Goal: Transaction & Acquisition: Purchase product/service

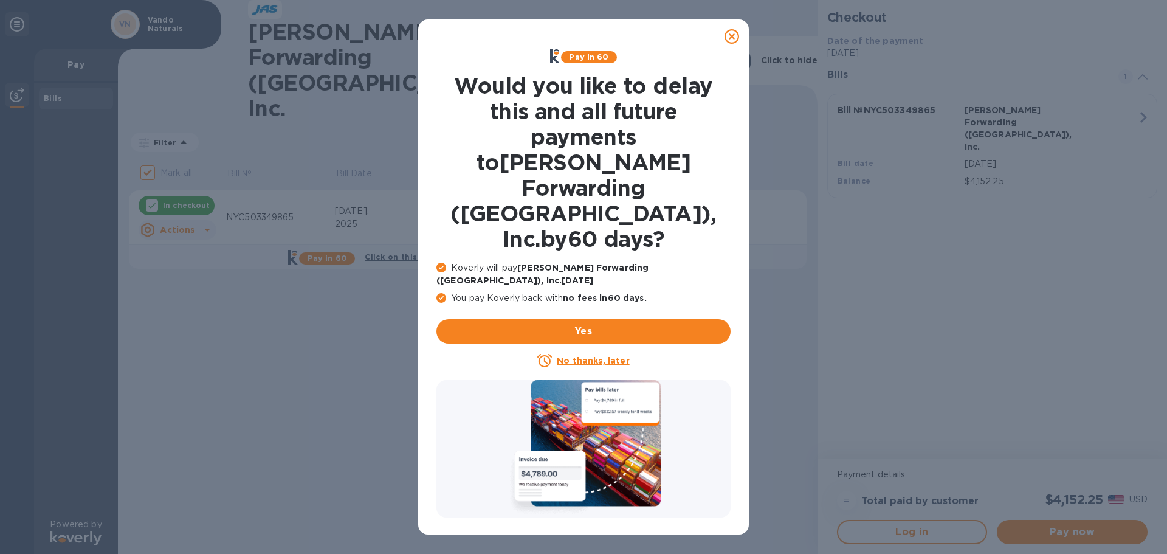
click at [732, 35] on icon at bounding box center [732, 36] width 15 height 15
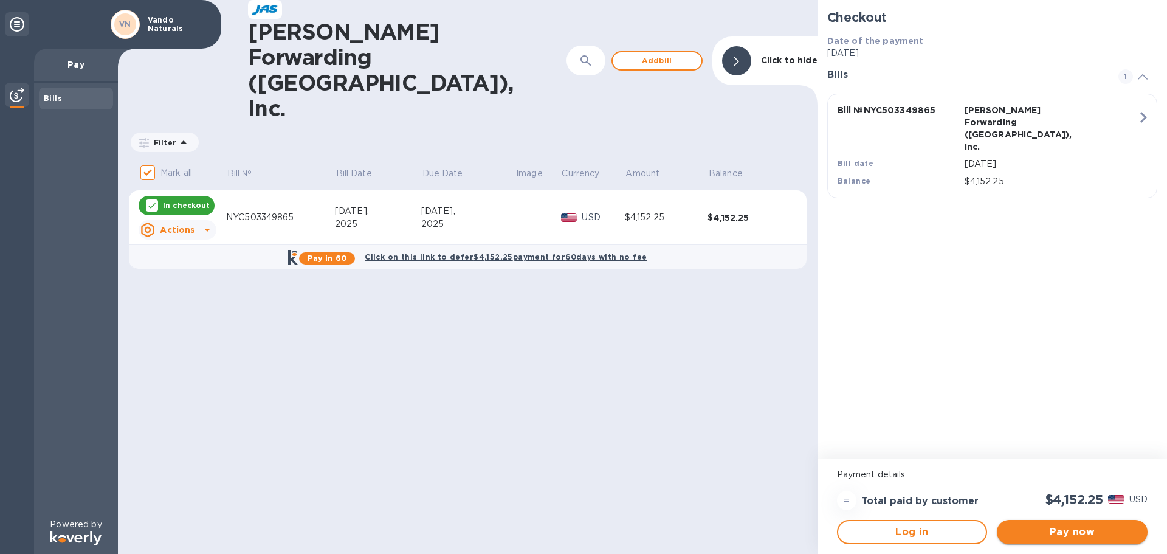
click at [1069, 534] on span "Pay now" at bounding box center [1072, 532] width 131 height 15
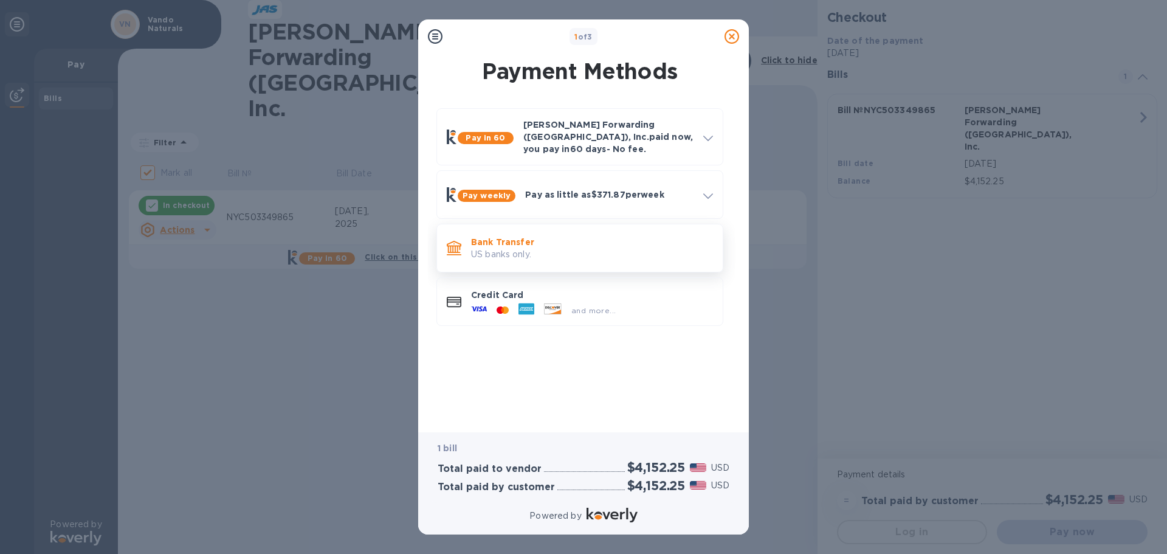
click at [553, 248] on p "US banks only." at bounding box center [592, 254] width 242 height 13
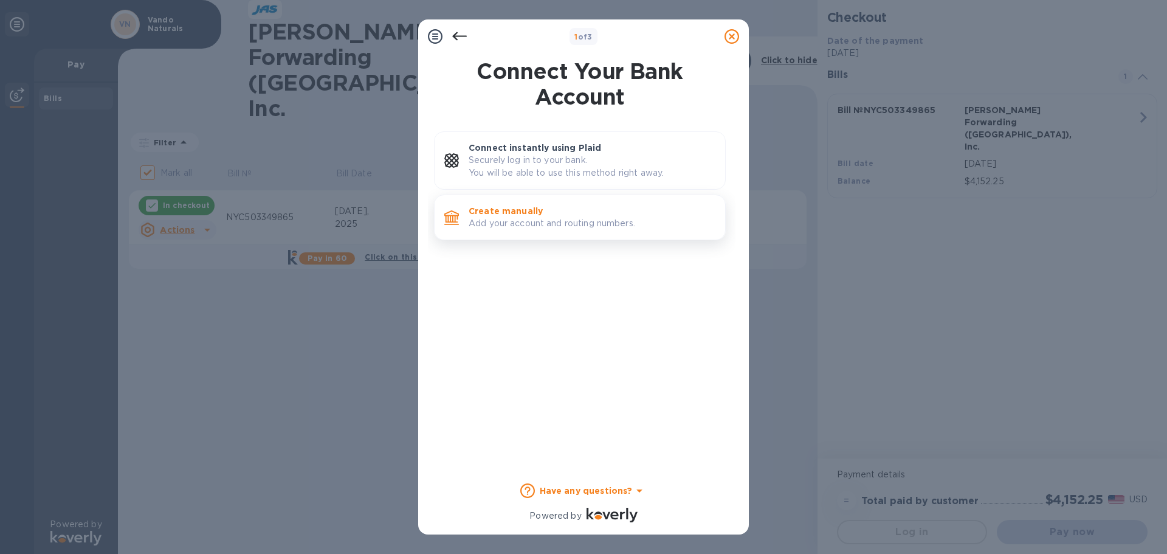
click at [536, 222] on p "Add your account and routing numbers." at bounding box center [592, 223] width 247 height 13
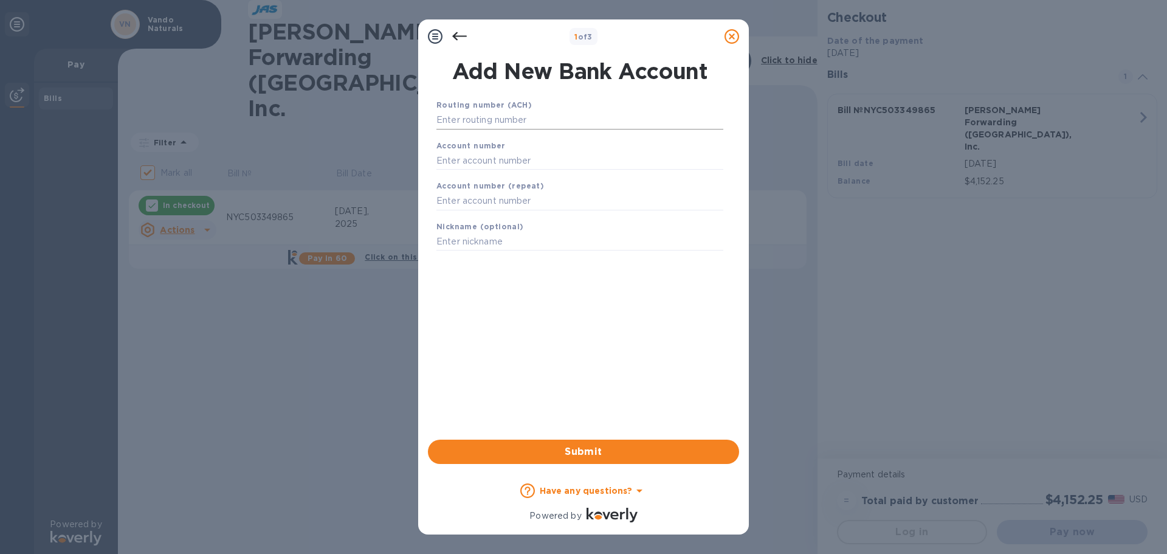
click at [487, 120] on input "text" at bounding box center [580, 120] width 287 height 18
type input "026013673"
click at [477, 179] on input "text" at bounding box center [580, 176] width 287 height 18
type input "7931137512"
click at [471, 215] on input "text" at bounding box center [580, 216] width 287 height 18
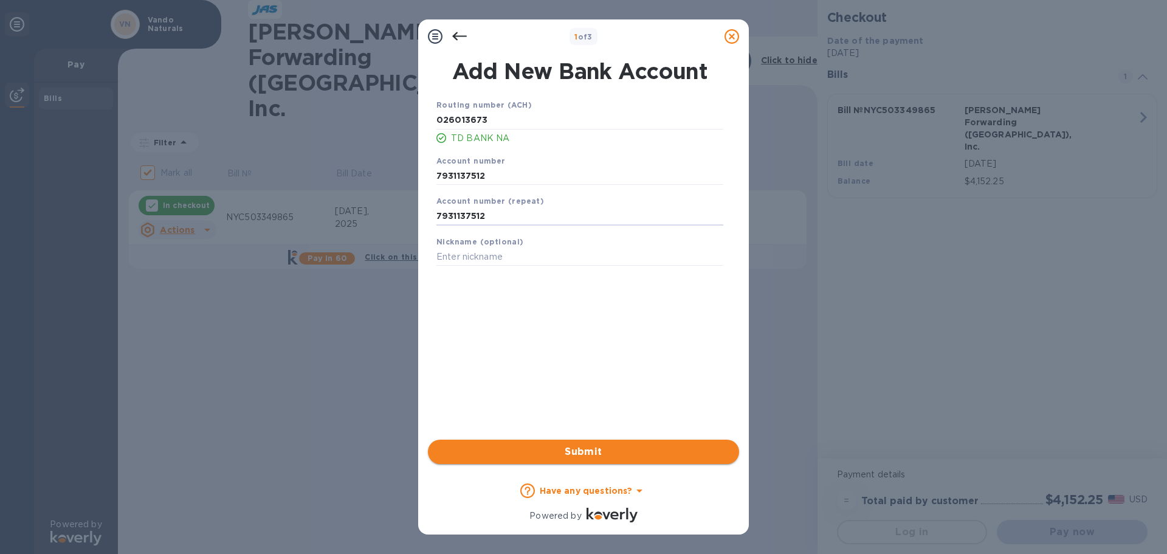
type input "7931137512"
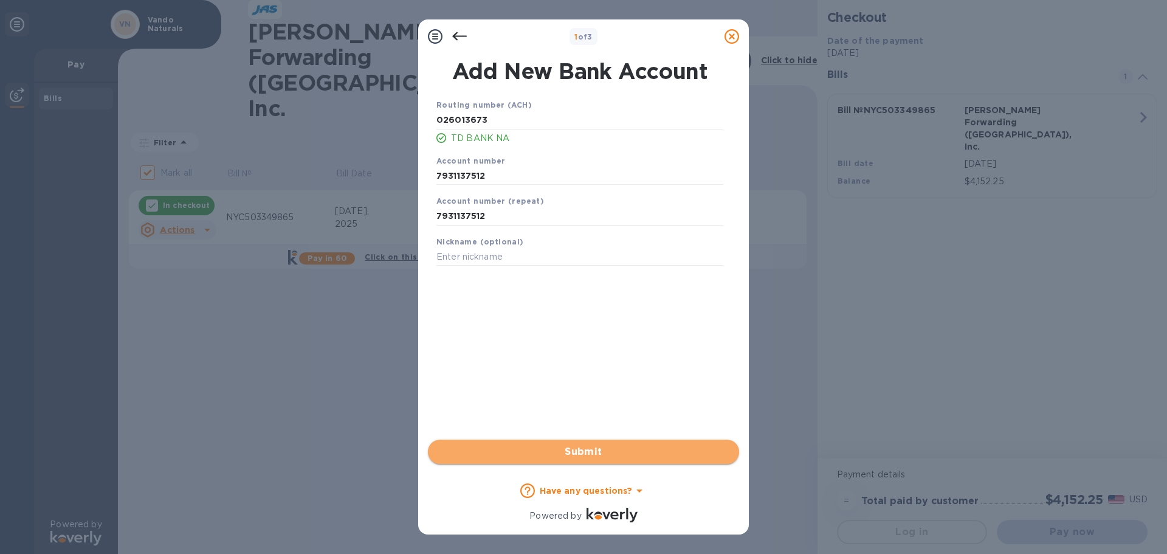
click at [587, 455] on span "Submit" at bounding box center [584, 452] width 292 height 15
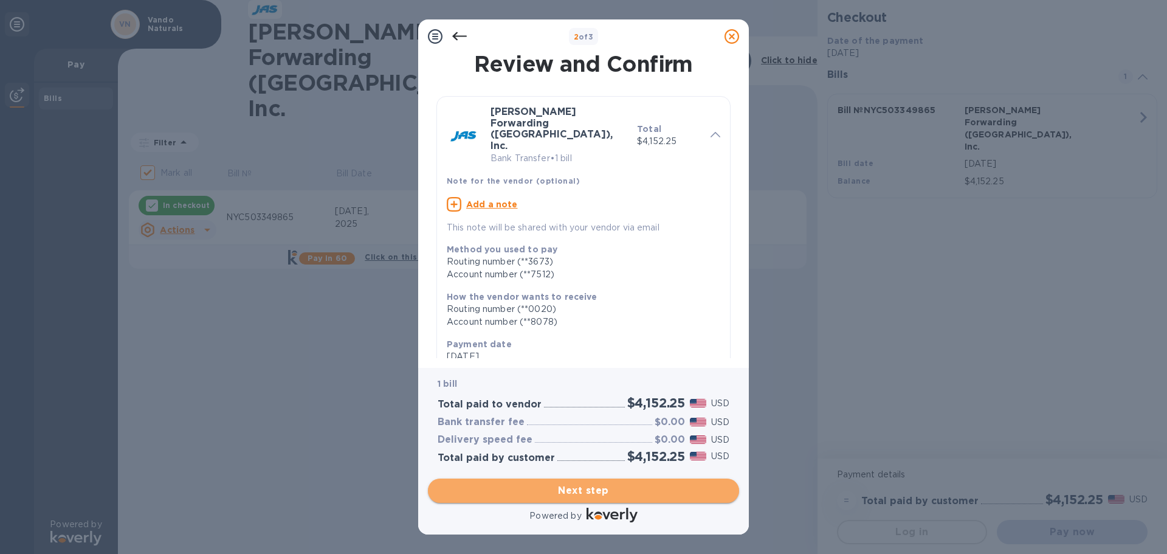
click at [588, 497] on span "Next step" at bounding box center [584, 490] width 292 height 15
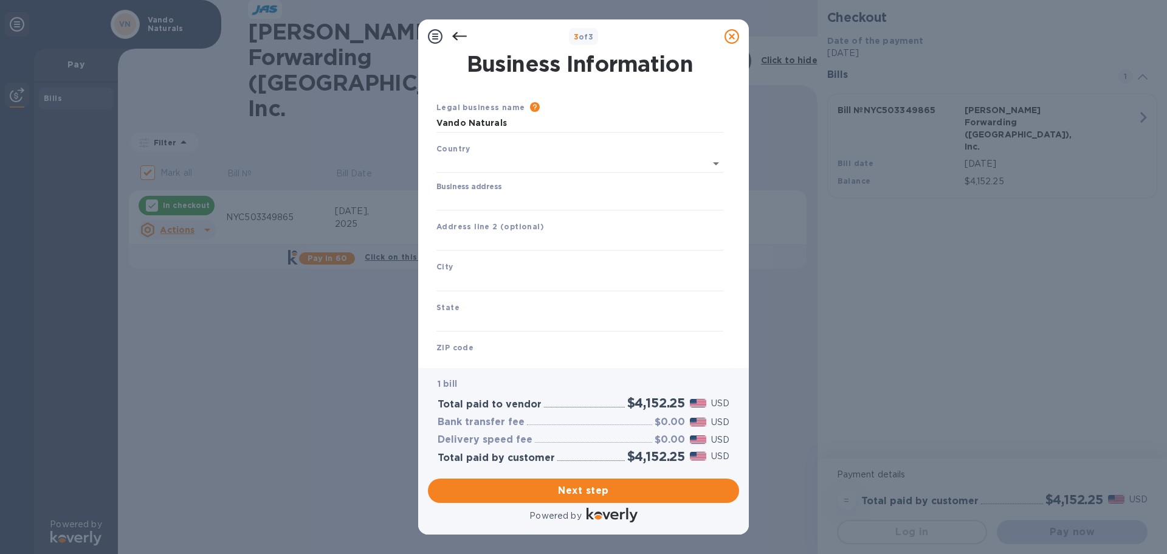
type input "[GEOGRAPHIC_DATA]"
click at [471, 199] on input "Business address" at bounding box center [580, 199] width 287 height 18
type input "[STREET_ADDRESS]"
click at [470, 238] on input "text" at bounding box center [580, 239] width 287 height 18
type input "A1"
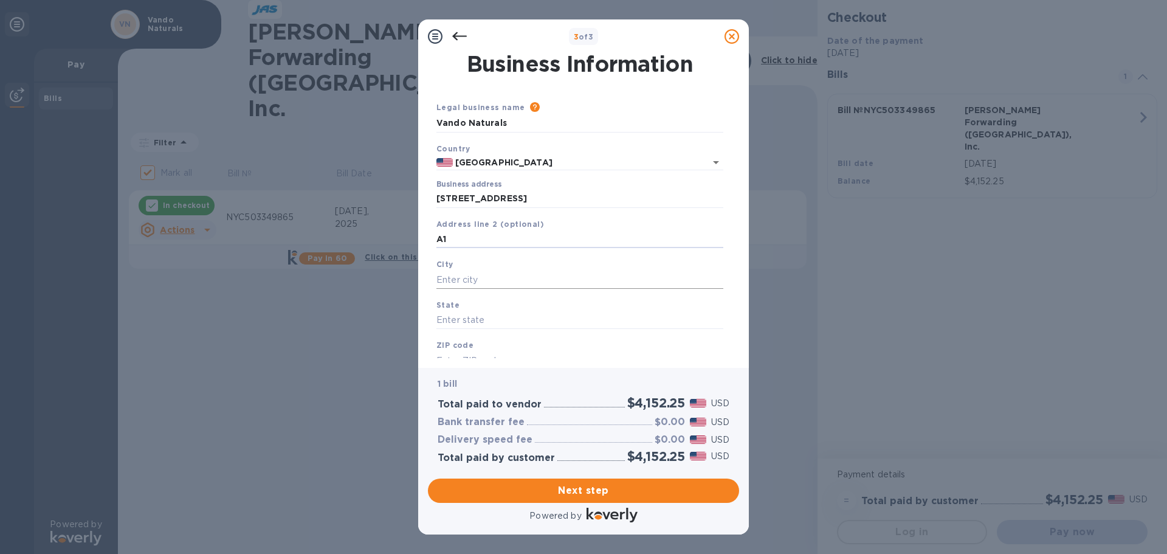
click at [457, 275] on input "text" at bounding box center [580, 280] width 287 height 18
type input "[GEOGRAPHIC_DATA]"
click at [466, 324] on input "text" at bounding box center [580, 320] width 287 height 18
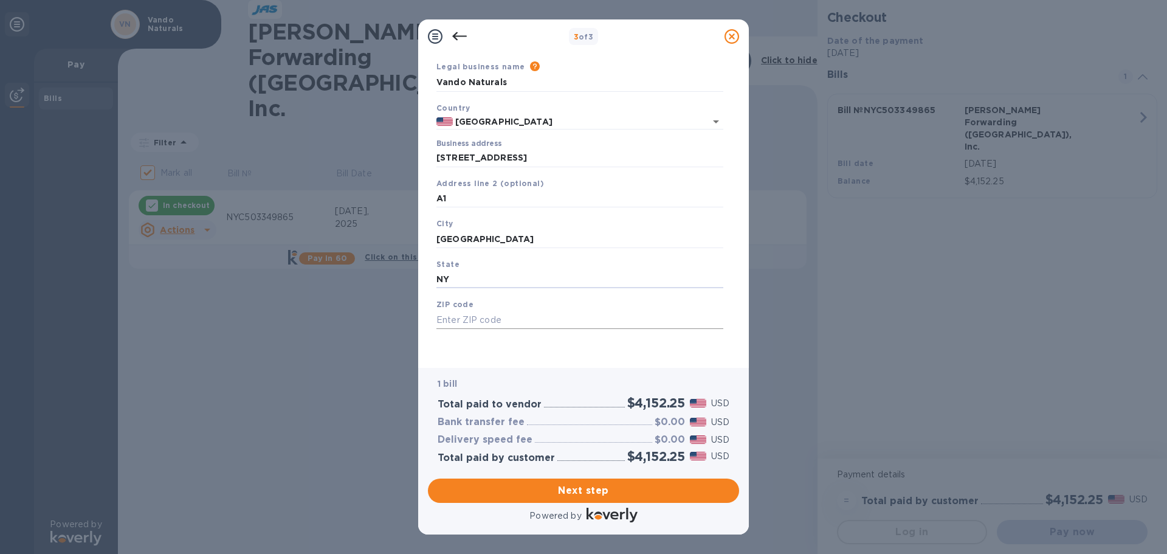
type input "NY"
click at [458, 317] on input "text" at bounding box center [580, 320] width 287 height 18
type input "11235"
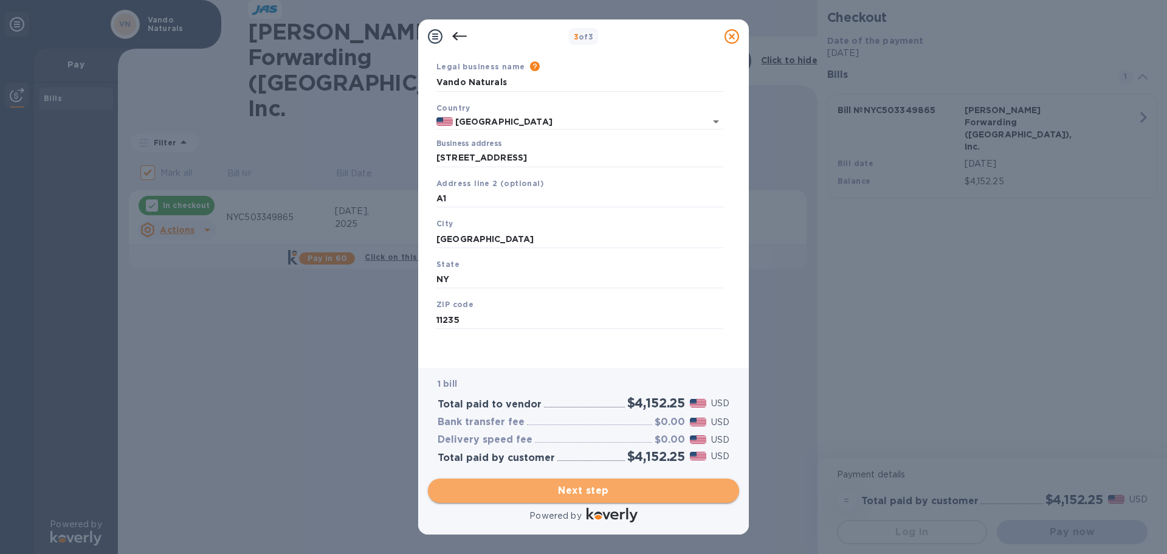
click at [593, 486] on span "Next step" at bounding box center [584, 490] width 292 height 15
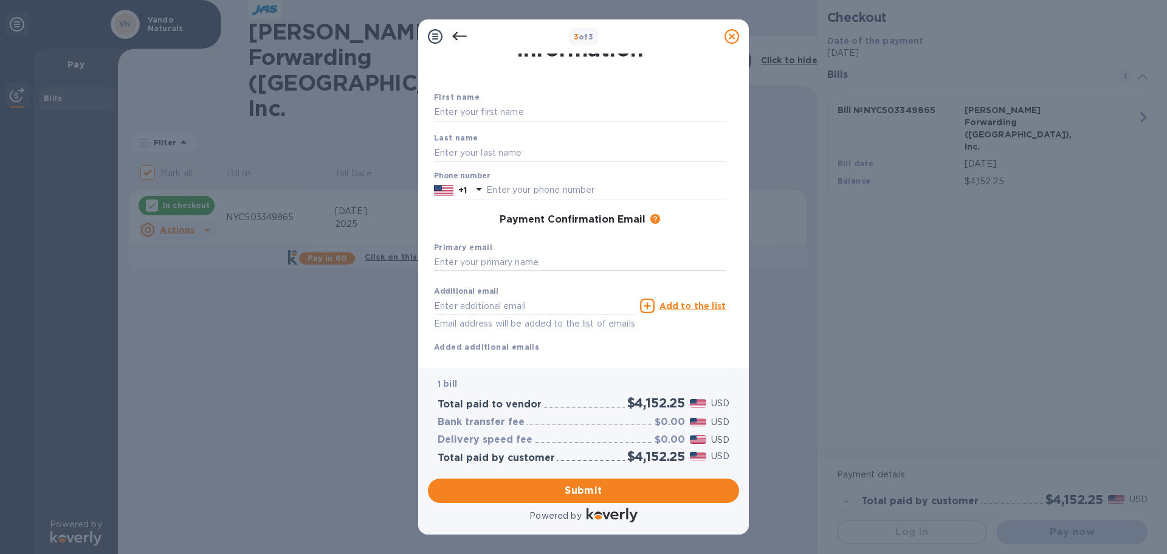
scroll to position [0, 0]
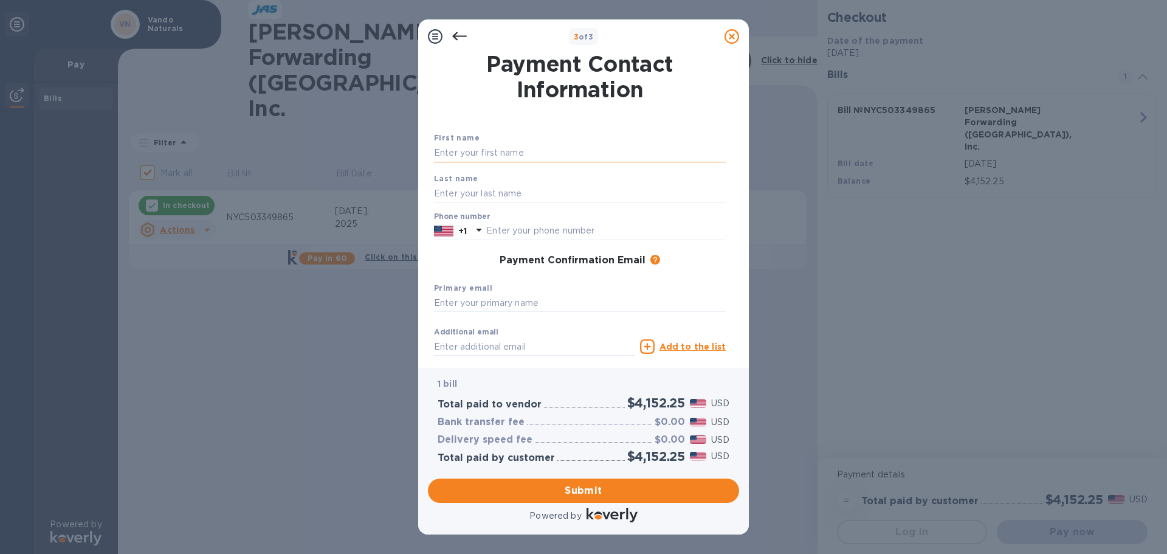
click at [448, 153] on input "text" at bounding box center [580, 153] width 292 height 18
type input "[PERSON_NAME]"
type input "9173929052"
type input "[EMAIL_ADDRESS][DOMAIN_NAME]"
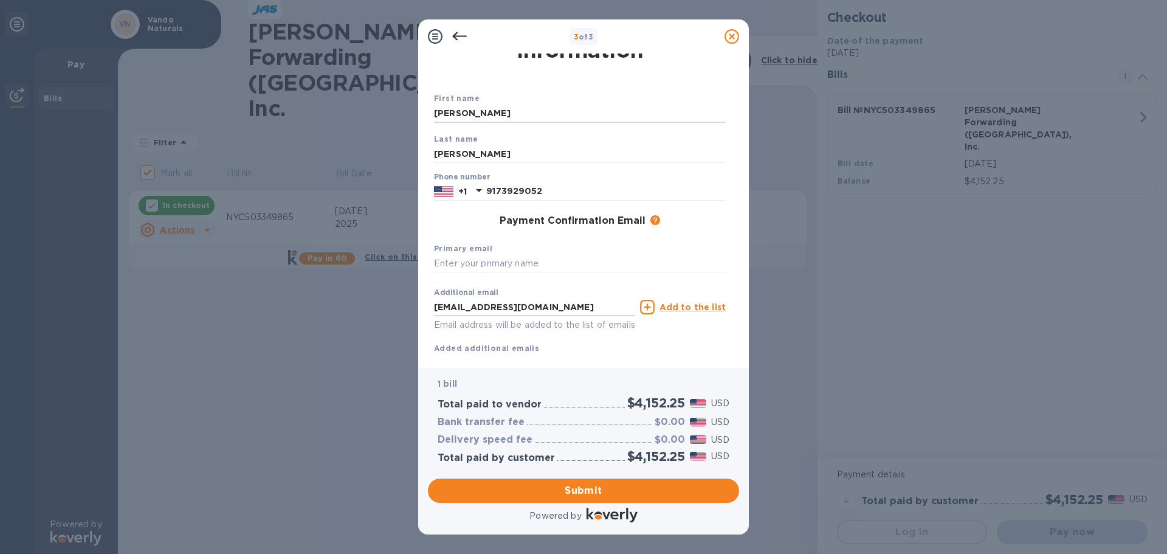
scroll to position [61, 0]
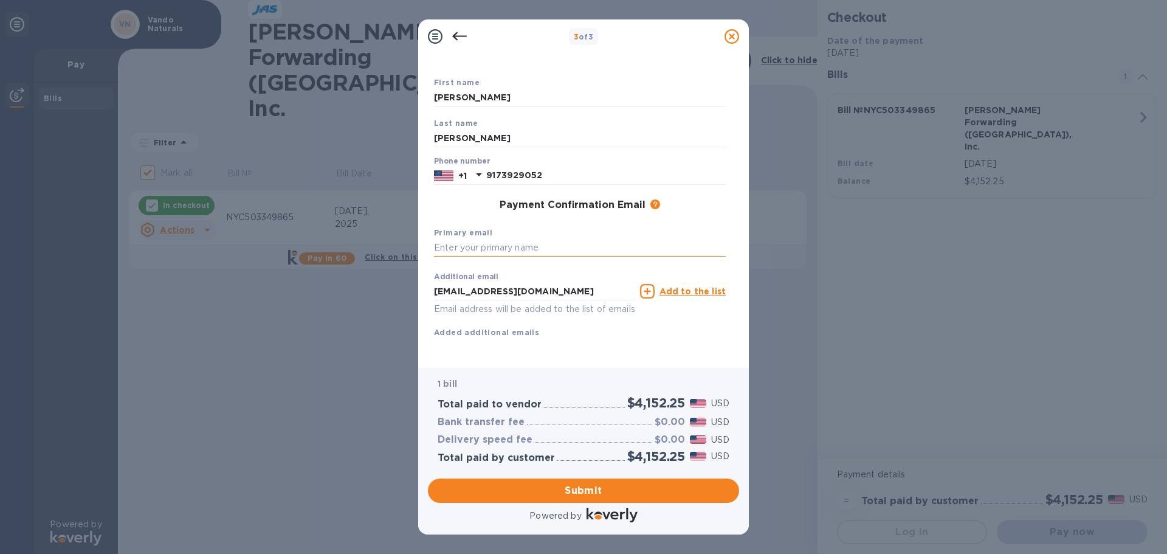
click at [458, 245] on input "text" at bounding box center [580, 248] width 292 height 18
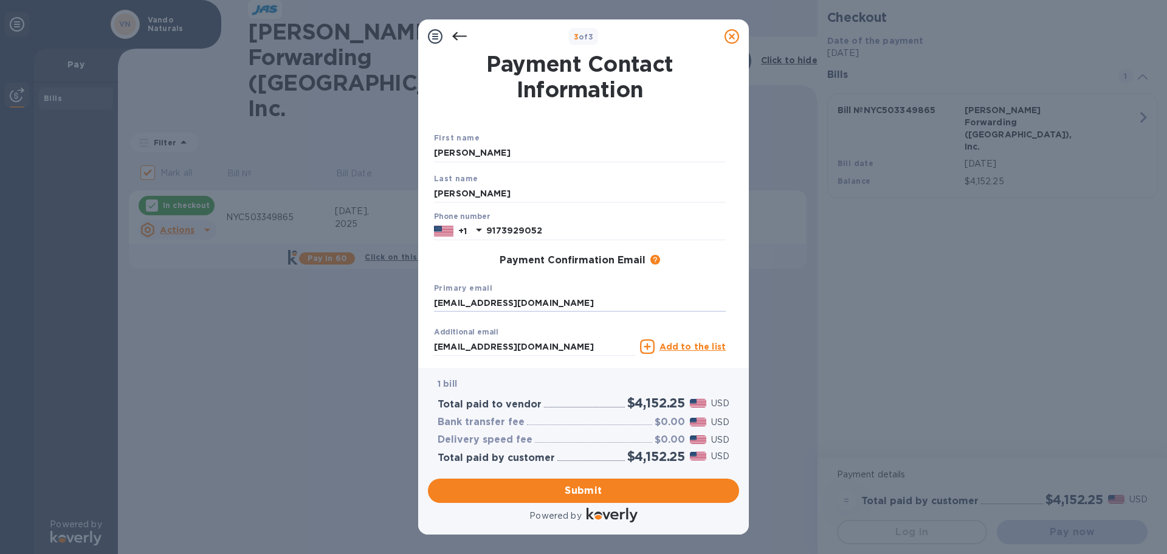
scroll to position [69, 0]
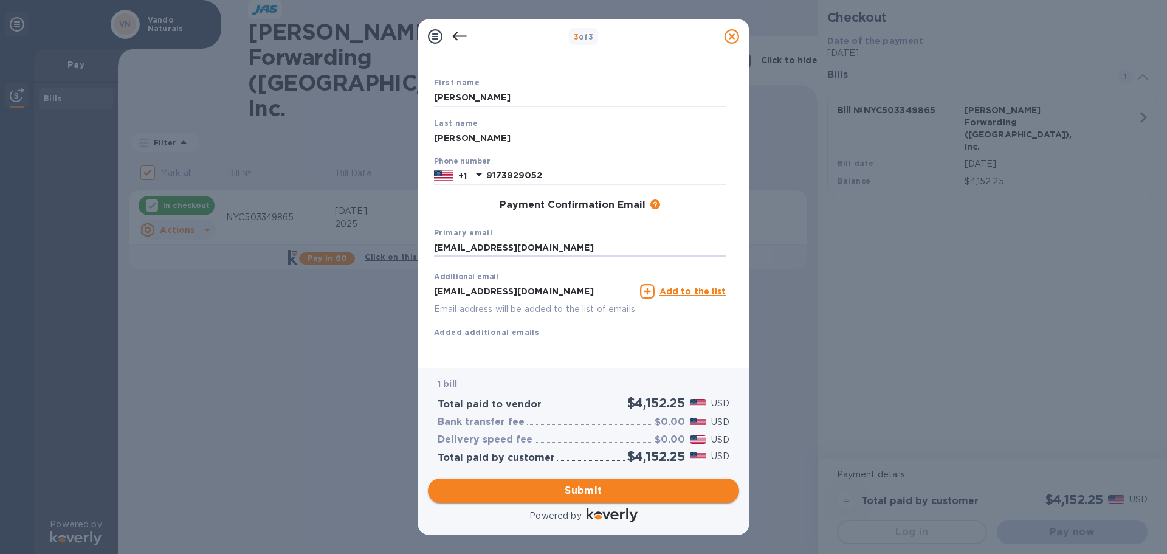
type input "[EMAIL_ADDRESS][DOMAIN_NAME]"
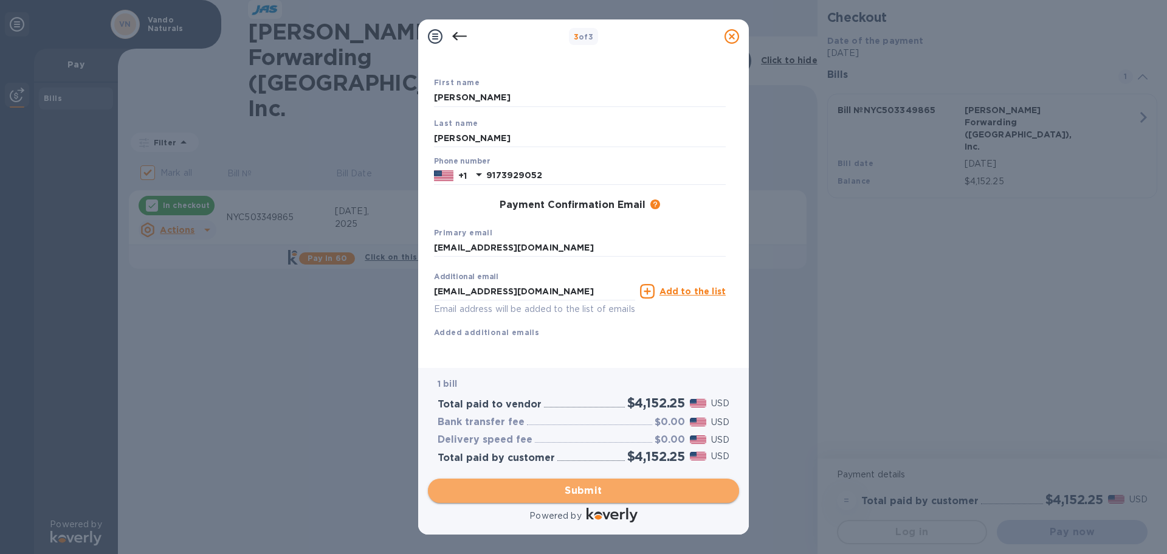
click at [598, 489] on span "Submit" at bounding box center [584, 490] width 292 height 15
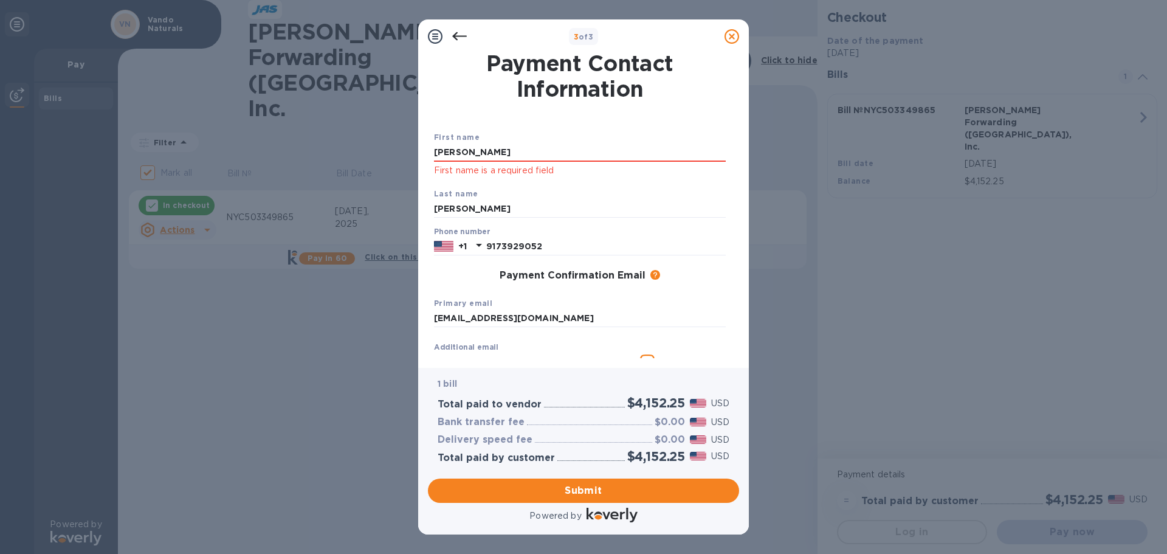
scroll to position [0, 0]
click at [466, 153] on input "[PERSON_NAME]" at bounding box center [580, 153] width 292 height 18
type input "[PERSON_NAME]"
click at [650, 183] on div "Last name [PERSON_NAME]" at bounding box center [580, 203] width 302 height 41
click at [606, 485] on span "Submit" at bounding box center [584, 490] width 292 height 15
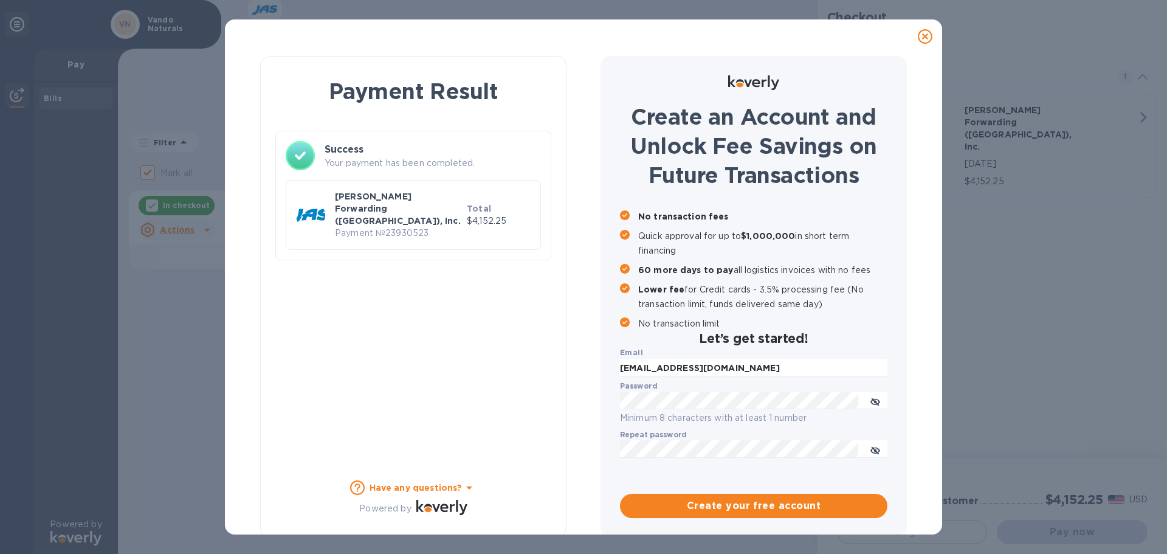
checkbox input "false"
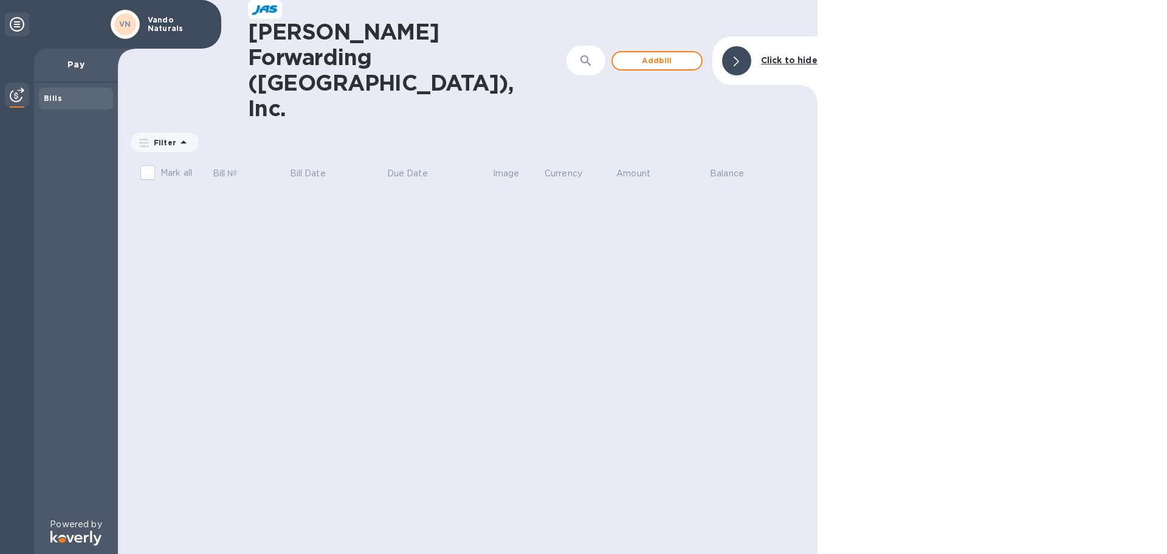
click at [54, 100] on b "Bills" at bounding box center [53, 98] width 18 height 9
